Goal: Task Accomplishment & Management: Use online tool/utility

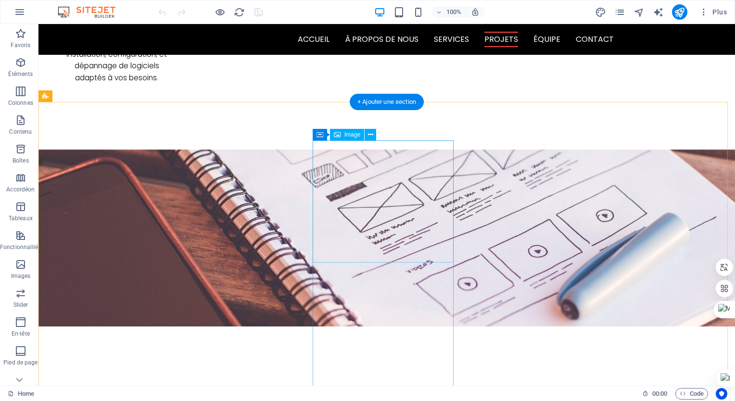
scroll to position [1827, 0]
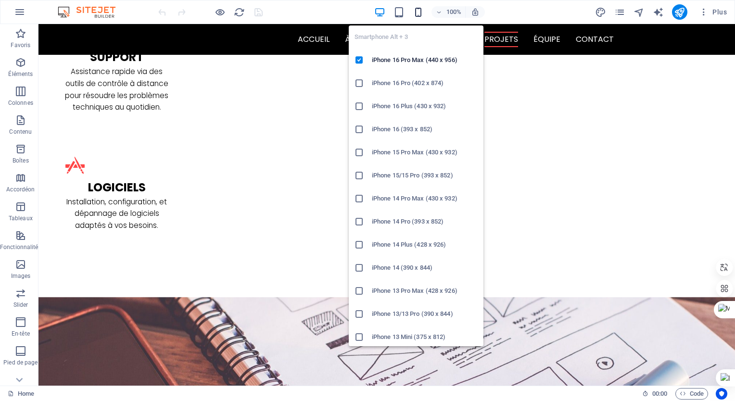
click at [421, 8] on icon "button" at bounding box center [418, 12] width 11 height 11
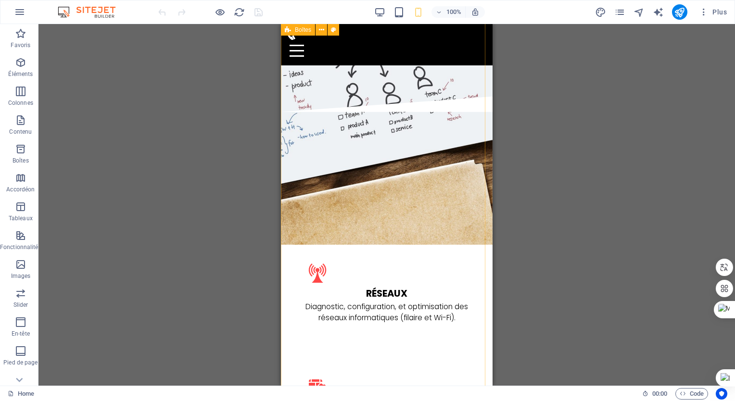
scroll to position [962, 0]
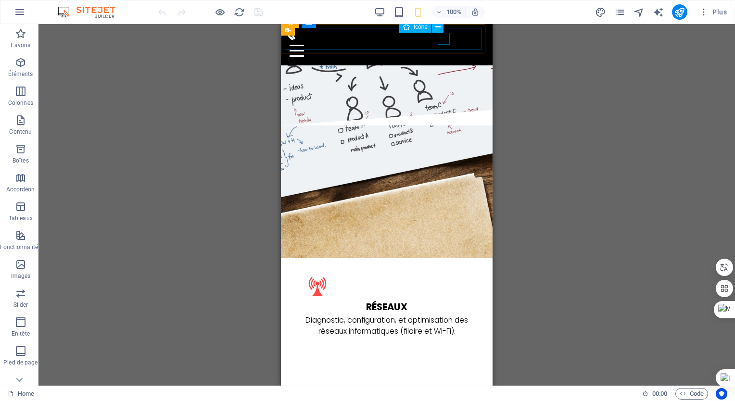
click at [444, 40] on figure at bounding box center [383, 34] width 196 height 12
select select "xMidYMid"
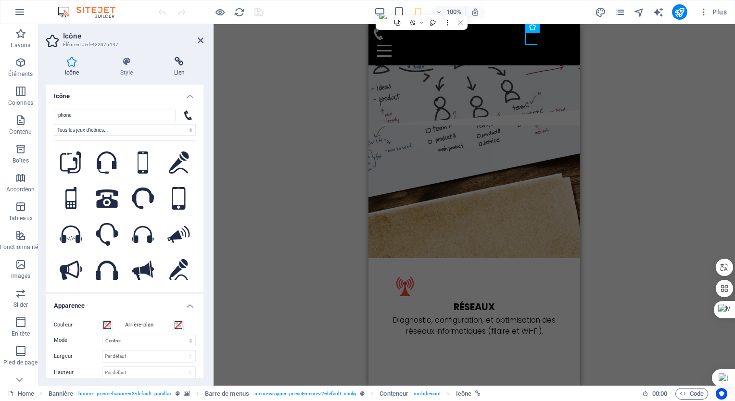
click at [185, 70] on h4 "Lien" at bounding box center [179, 67] width 48 height 20
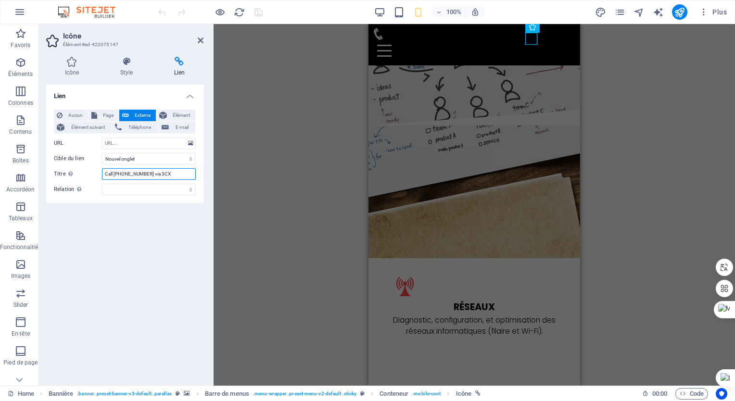
drag, startPoint x: 166, startPoint y: 173, endPoint x: 150, endPoint y: 173, distance: 16.3
click at [150, 173] on input "Call [PHONE_NUMBER] via 3CX" at bounding box center [149, 174] width 94 height 12
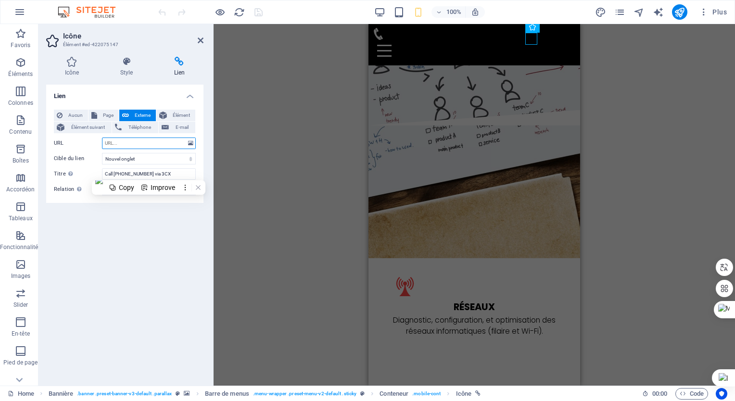
click at [168, 143] on input "URL" at bounding box center [149, 144] width 94 height 12
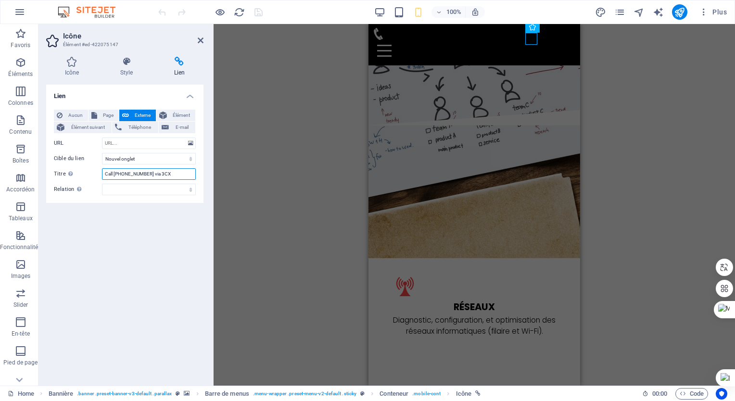
drag, startPoint x: 165, startPoint y: 173, endPoint x: 141, endPoint y: 174, distance: 24.1
click at [141, 171] on input "Call [PHONE_NUMBER] via 3CX" at bounding box center [149, 174] width 94 height 12
drag, startPoint x: 113, startPoint y: 175, endPoint x: 88, endPoint y: 179, distance: 25.4
click at [90, 178] on div "Titre Description supplémentaire du lien. Celle-ci doit être différente du text…" at bounding box center [125, 174] width 142 height 12
drag, startPoint x: 135, startPoint y: 172, endPoint x: 79, endPoint y: 177, distance: 56.5
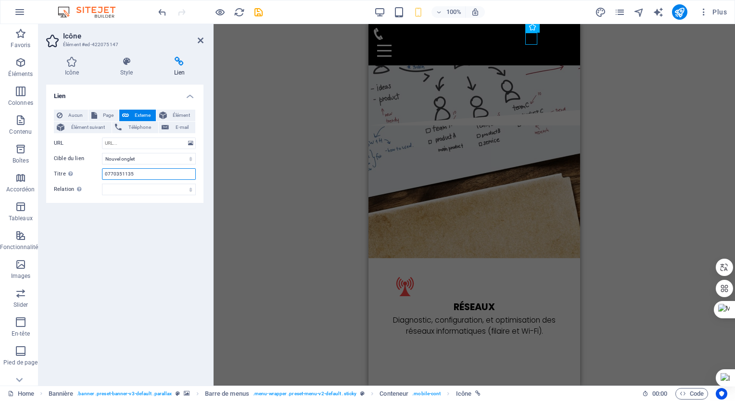
click at [81, 175] on div "Titre Description supplémentaire du lien. Celle-ci doit être différente du text…" at bounding box center [125, 174] width 142 height 12
type input "0770351135"
click at [150, 191] on select "alternate author bookmark external help license next nofollow noreferrer noopen…" at bounding box center [149, 190] width 94 height 12
click at [150, 189] on select "alternate author bookmark external help license next nofollow noreferrer noopen…" at bounding box center [149, 190] width 94 height 12
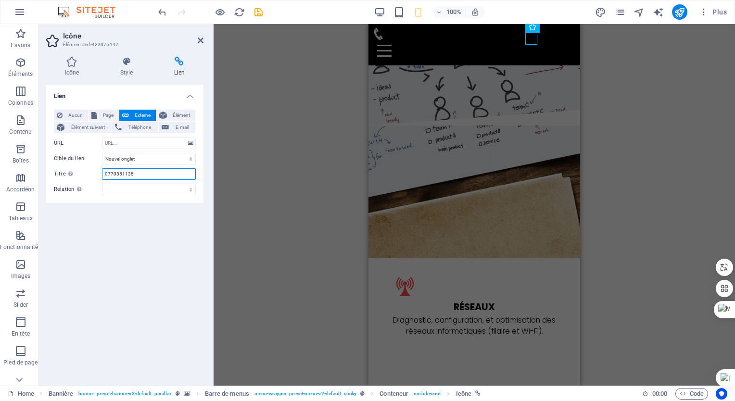
click at [138, 174] on input "0770351135" at bounding box center [149, 174] width 94 height 12
click at [145, 160] on select "Nouvel onglet Même onglet Superposition" at bounding box center [149, 159] width 94 height 12
click at [146, 159] on select "Nouvel onglet Même onglet Superposition" at bounding box center [149, 159] width 94 height 12
click at [144, 124] on span "Téléphone" at bounding box center [140, 128] width 30 height 12
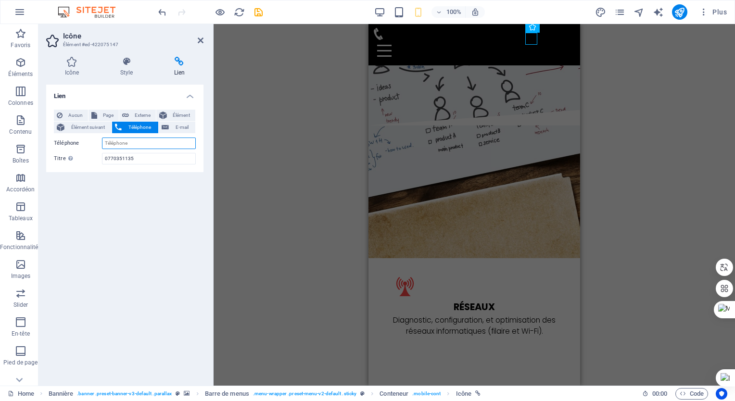
click at [142, 146] on input "Téléphone" at bounding box center [149, 144] width 94 height 12
paste input "0770351135"
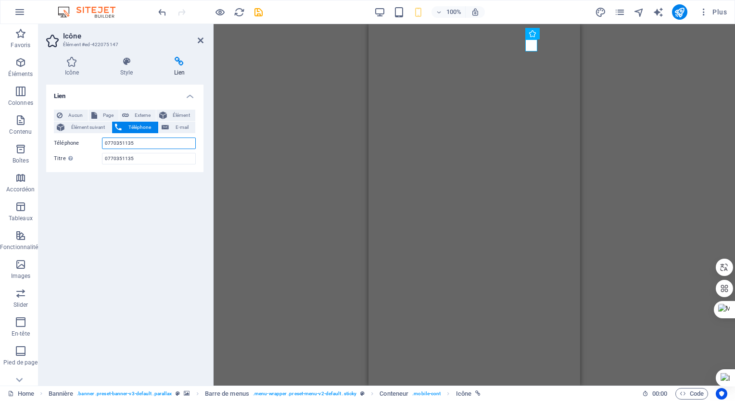
scroll to position [0, 0]
type input "0770351135"
click at [257, 13] on icon "save" at bounding box center [258, 12] width 11 height 11
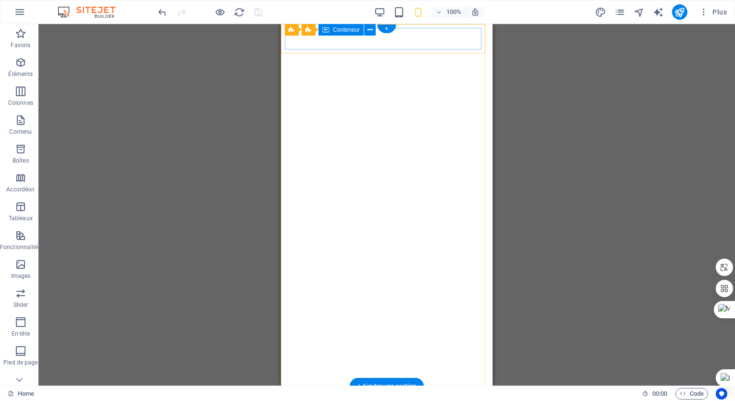
click at [448, 390] on div at bounding box center [387, 407] width 204 height 34
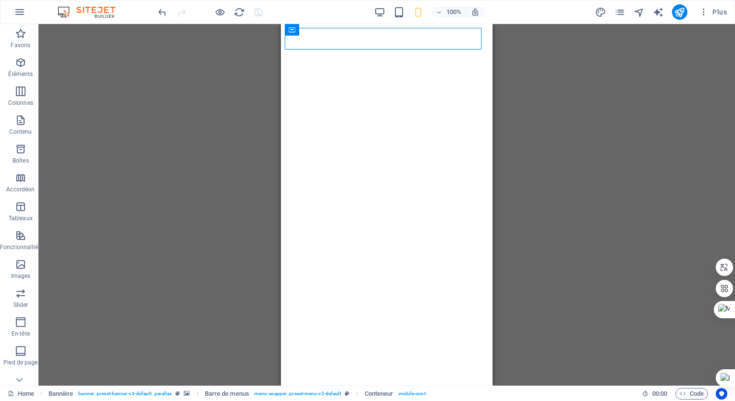
click at [678, 18] on button "publish" at bounding box center [679, 11] width 15 height 15
